Goal: Share content: Share content

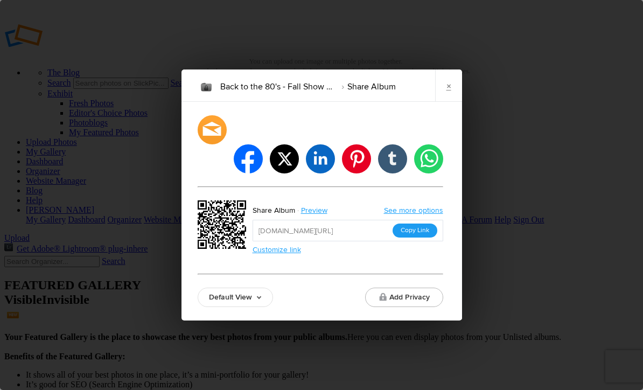
click at [428, 224] on button "Copy Link" at bounding box center [415, 231] width 45 height 14
click at [424, 224] on input "[URL][DOMAIN_NAME]" at bounding box center [348, 231] width 191 height 22
click at [431, 224] on button "Copy Link" at bounding box center [415, 231] width 45 height 14
click at [425, 224] on button "Copy Link" at bounding box center [415, 231] width 45 height 14
click at [432, 222] on input "[URL][DOMAIN_NAME]" at bounding box center [348, 231] width 191 height 22
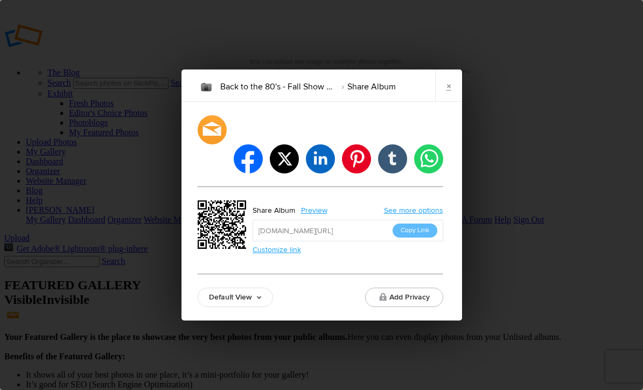
click at [427, 223] on input "[URL][DOMAIN_NAME]" at bounding box center [348, 231] width 191 height 22
click at [420, 224] on button "Copy Link" at bounding box center [415, 231] width 45 height 14
click at [457, 102] on link "×" at bounding box center [448, 85] width 27 height 32
